Goal: Obtain resource: Download file/media

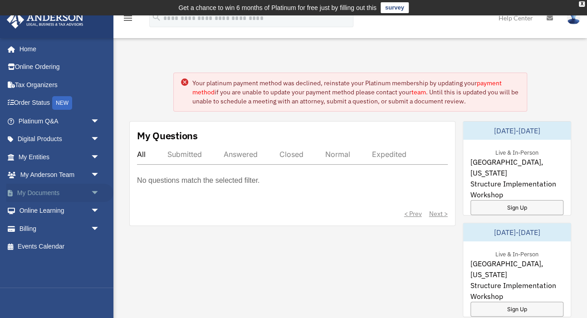
click at [45, 192] on link "My Documents arrow_drop_down" at bounding box center [59, 193] width 107 height 18
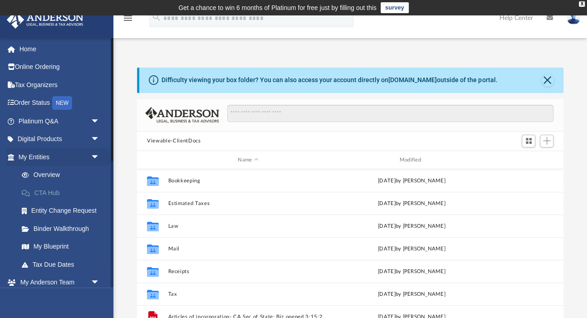
scroll to position [206, 426]
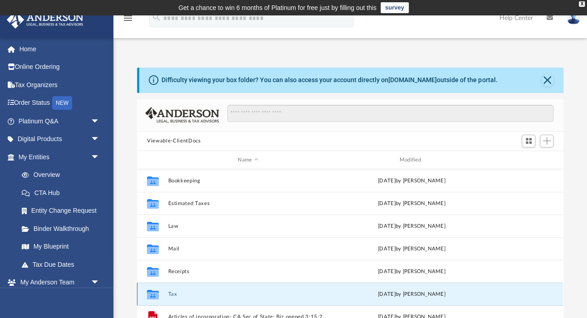
click at [171, 296] on button "Tax" at bounding box center [248, 294] width 160 height 6
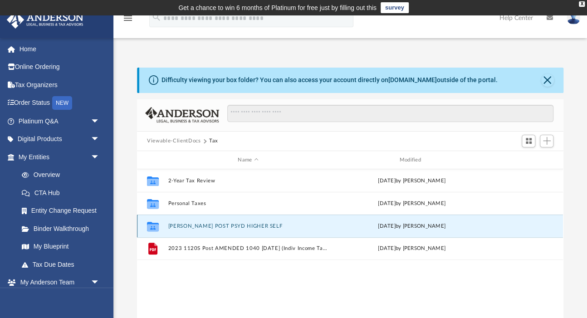
click at [181, 226] on button "[PERSON_NAME] POST PSYD HIGHER SELF" at bounding box center [248, 226] width 160 height 6
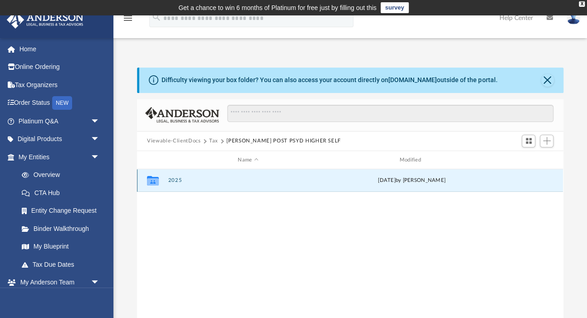
click at [172, 180] on button "2025" at bounding box center [248, 181] width 160 height 6
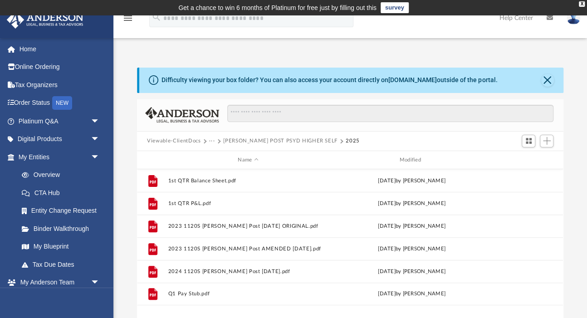
click at [236, 142] on button "[PERSON_NAME] POST PSYD HIGHER SELF" at bounding box center [280, 141] width 114 height 8
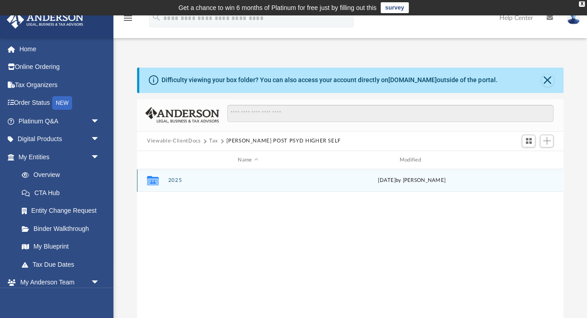
click at [171, 180] on button "2025" at bounding box center [248, 181] width 160 height 6
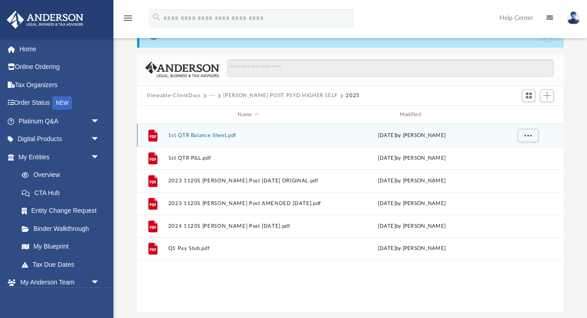
scroll to position [50, 0]
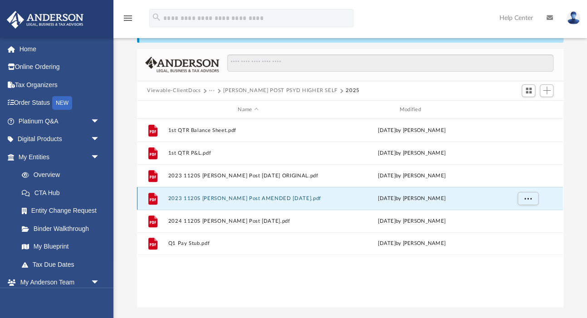
click at [177, 198] on button "2023 1120S [PERSON_NAME] Post AMENDED [DATE].pdf" at bounding box center [248, 199] width 160 height 6
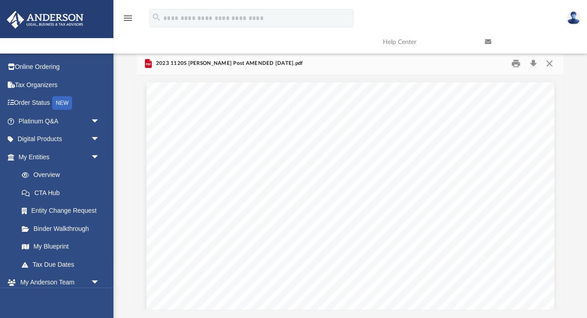
scroll to position [45, 0]
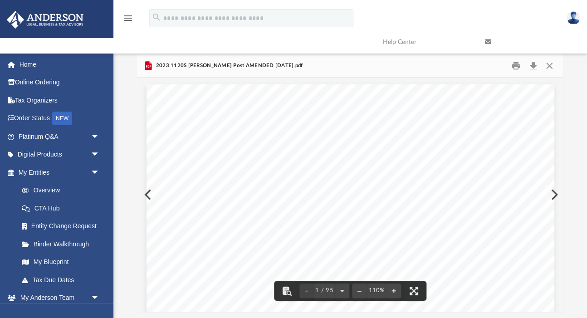
click at [266, 64] on span "2023 1120S [PERSON_NAME] Post AMENDED [DATE].pdf" at bounding box center [228, 66] width 149 height 8
